Goal: Transaction & Acquisition: Purchase product/service

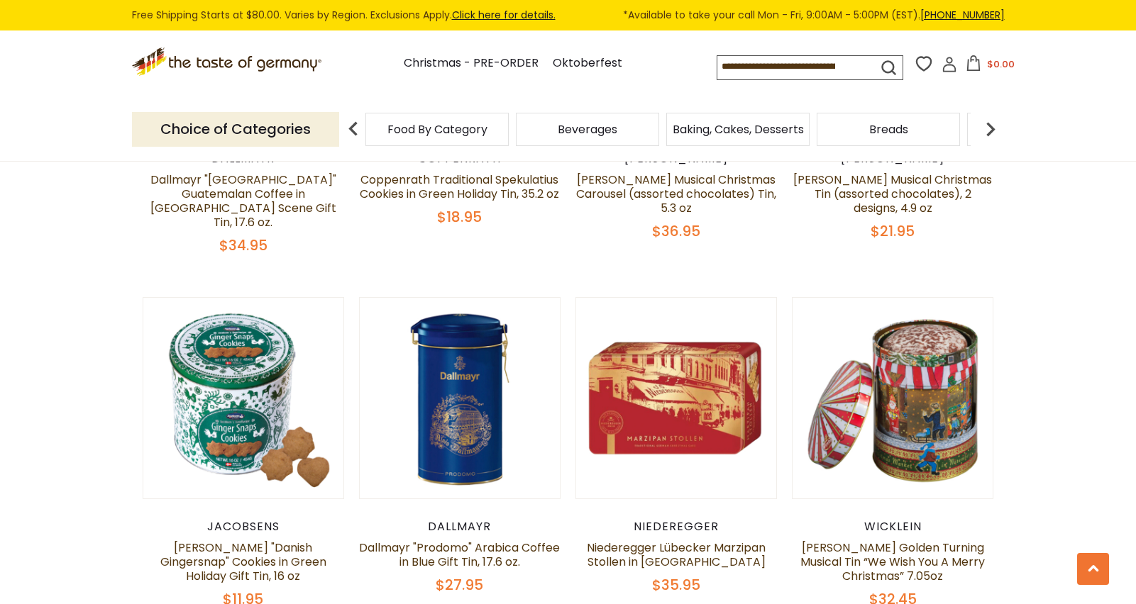
scroll to position [1217, 0]
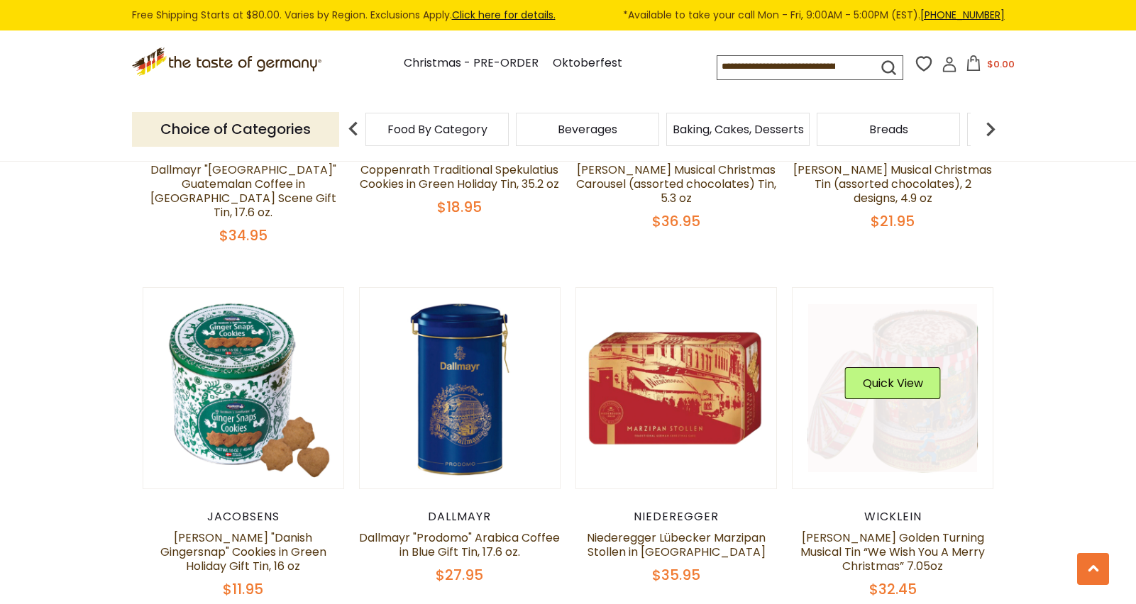
click at [944, 384] on link at bounding box center [892, 388] width 169 height 169
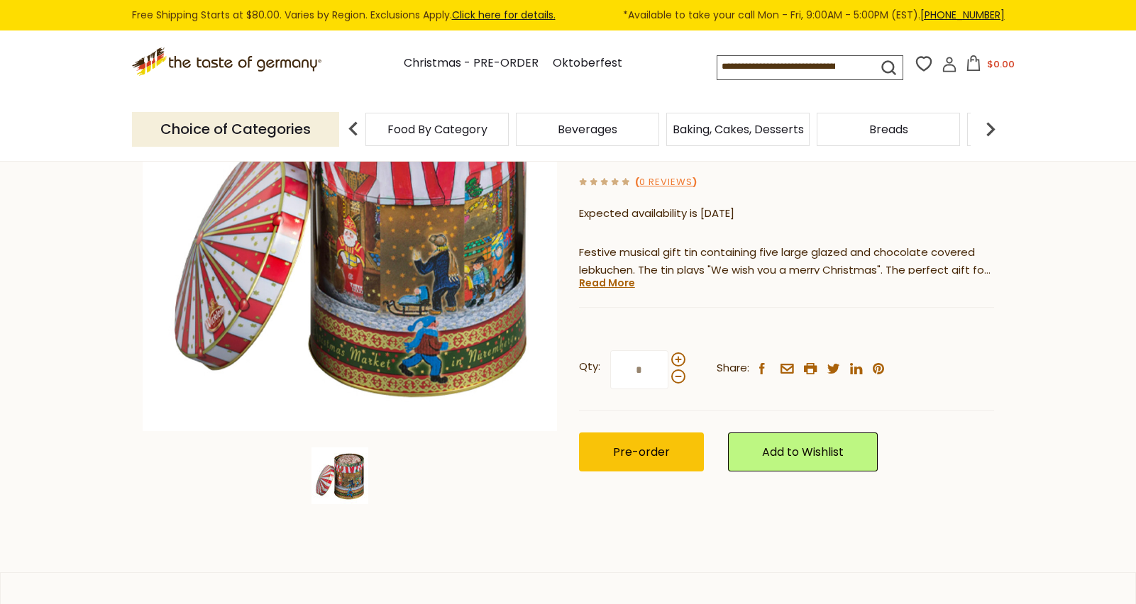
scroll to position [217, 0]
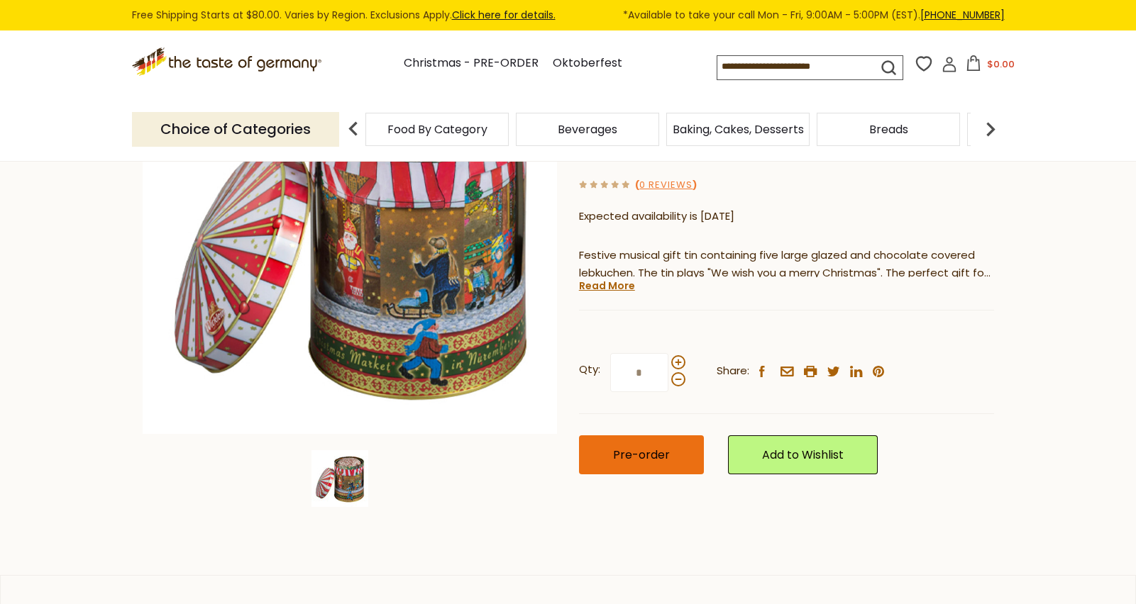
click at [644, 454] on span "Pre-order" at bounding box center [641, 455] width 57 height 16
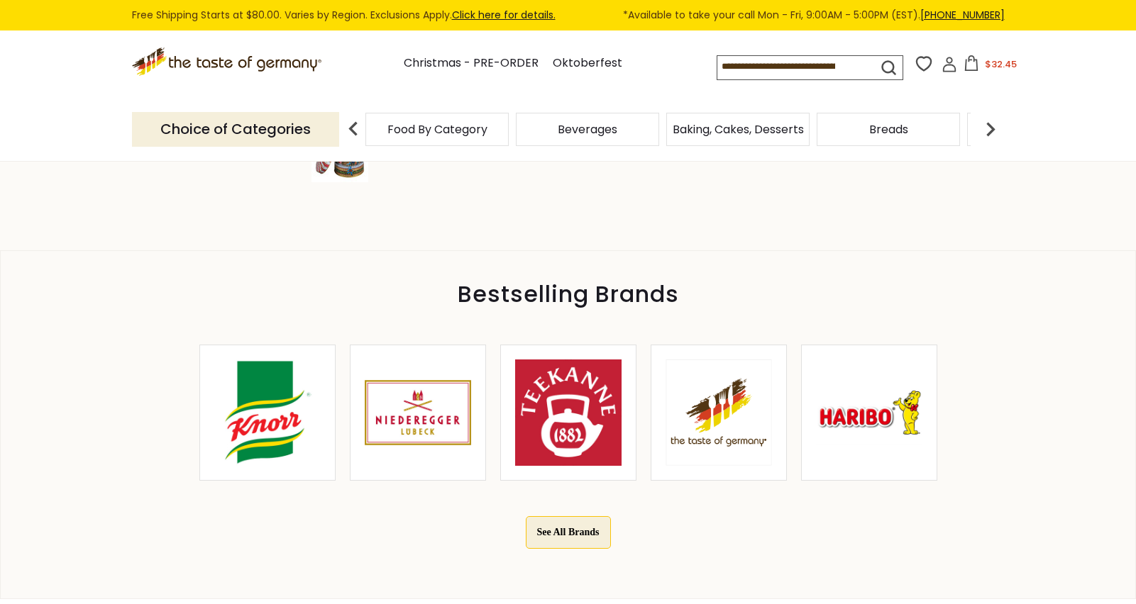
scroll to position [543, 0]
click at [428, 426] on img at bounding box center [418, 412] width 106 height 106
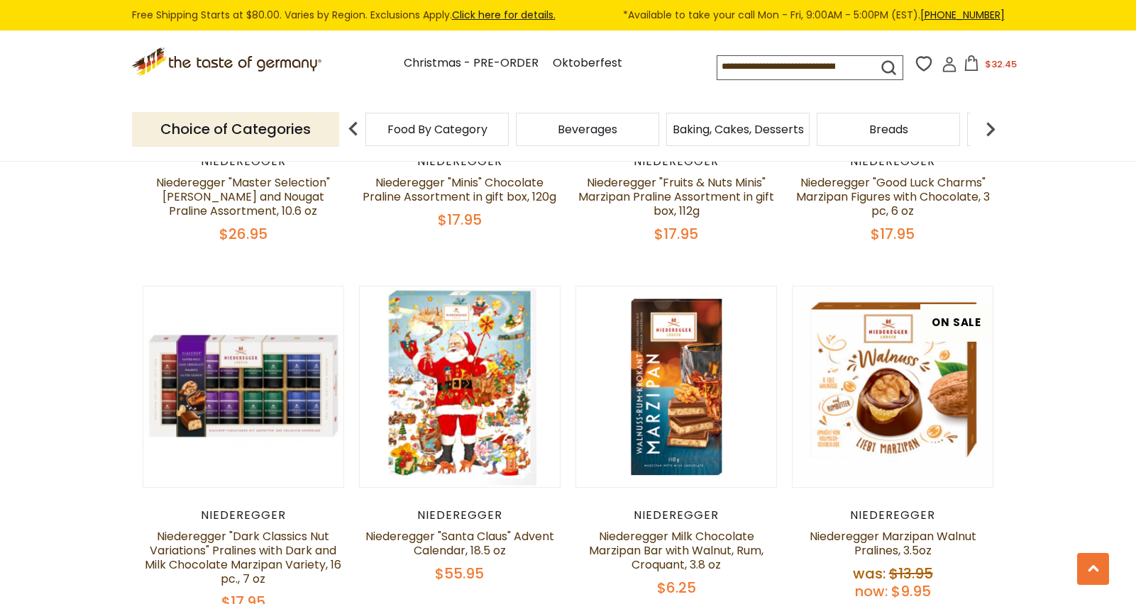
scroll to position [2789, 0]
